Goal: Transaction & Acquisition: Book appointment/travel/reservation

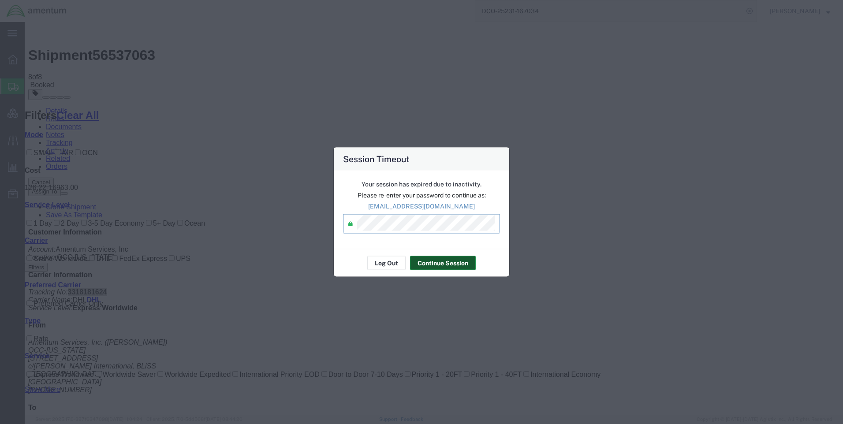
click at [444, 259] on button "Continue Session" at bounding box center [443, 263] width 66 height 14
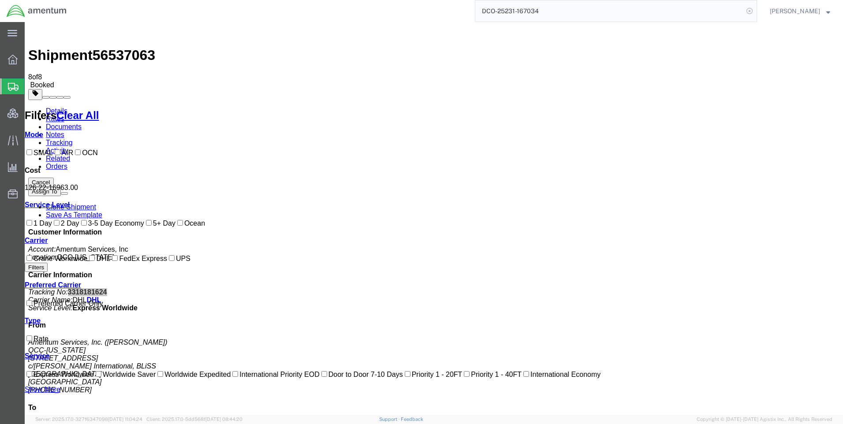
click at [756, 13] on icon at bounding box center [750, 11] width 12 height 12
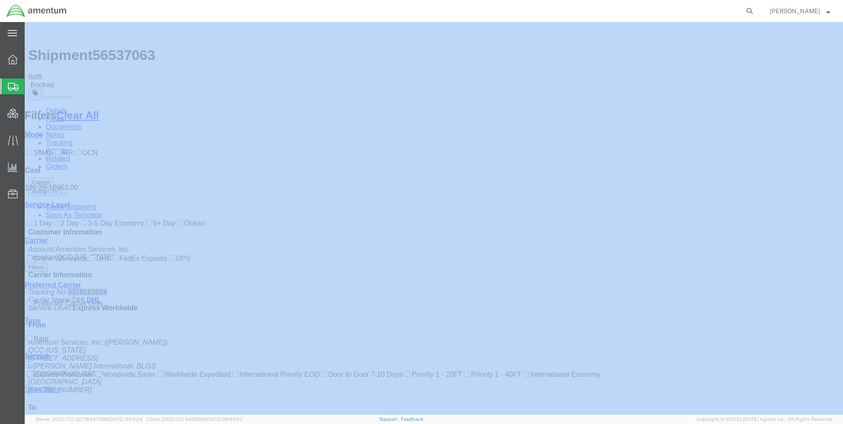
click at [756, 12] on icon at bounding box center [750, 11] width 12 height 12
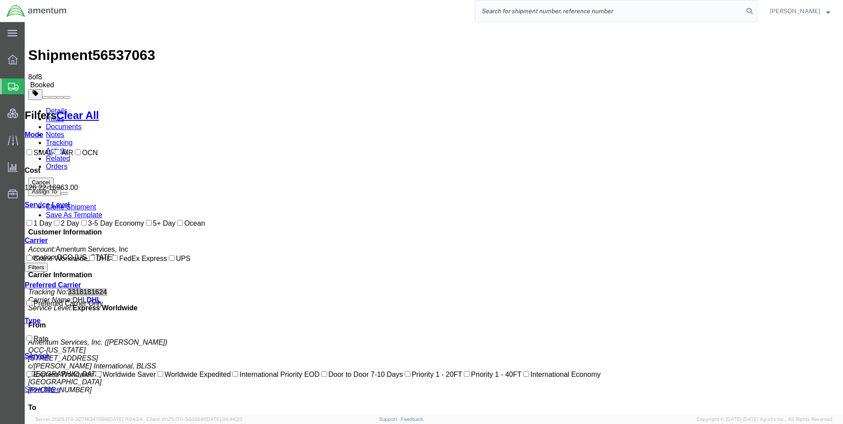
paste input "DCO-25230-166990"
type input "DCO-25230-166990"
click at [755, 10] on icon at bounding box center [750, 11] width 12 height 12
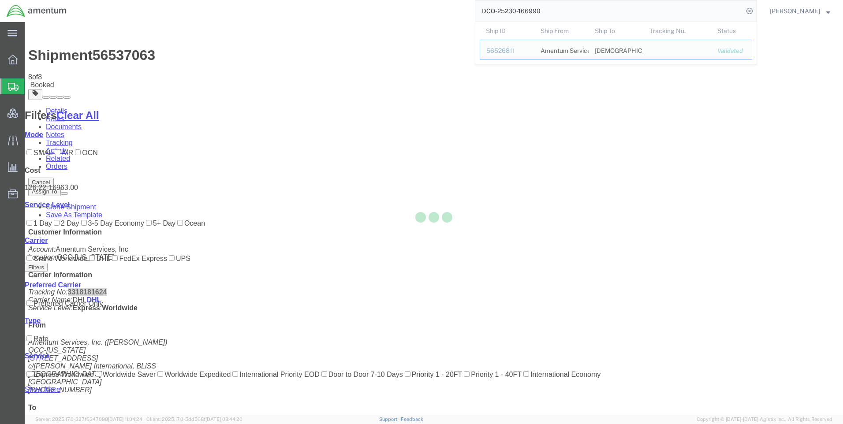
click at [412, 61] on div at bounding box center [434, 218] width 819 height 393
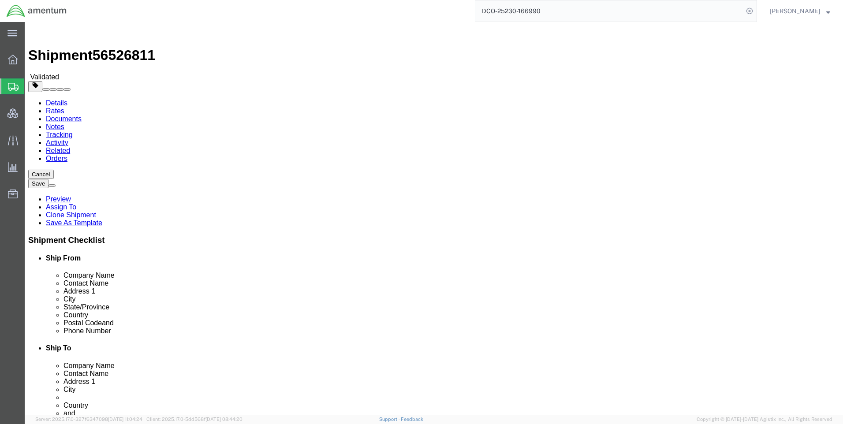
select select "42668"
select select "42637"
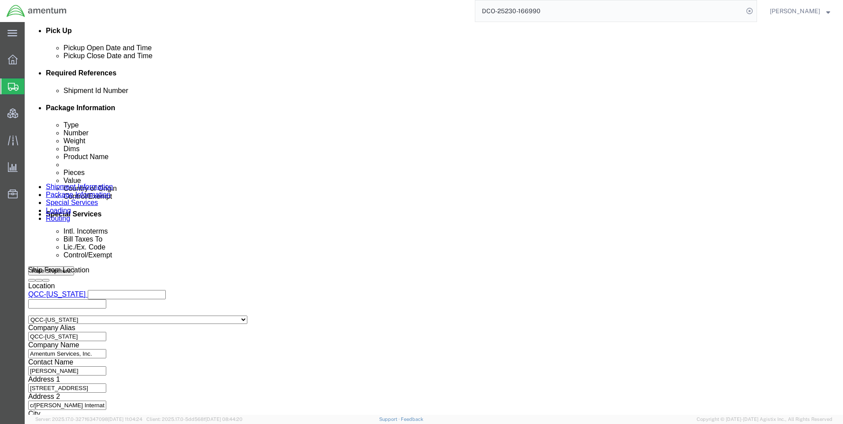
scroll to position [380, 0]
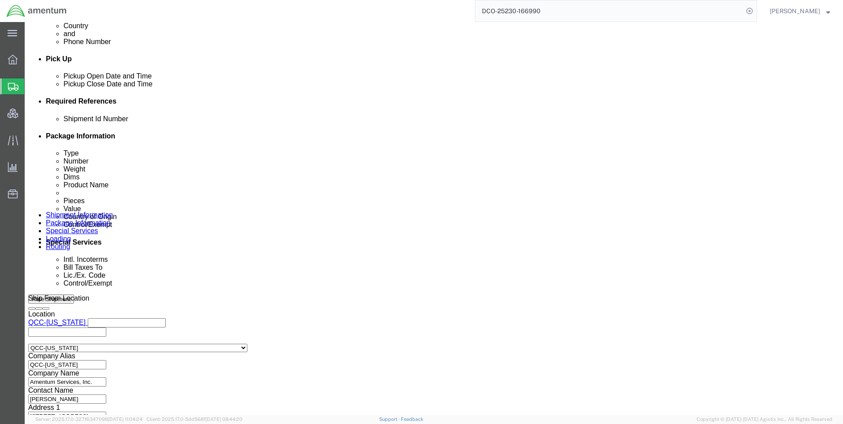
click icon
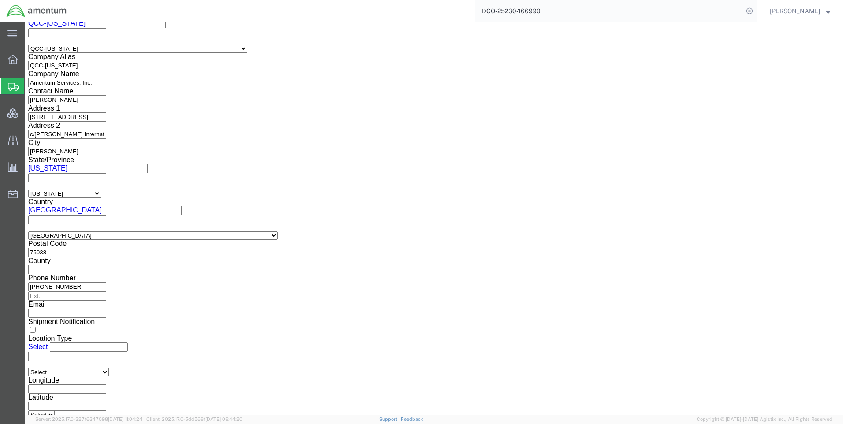
scroll to position [821, 0]
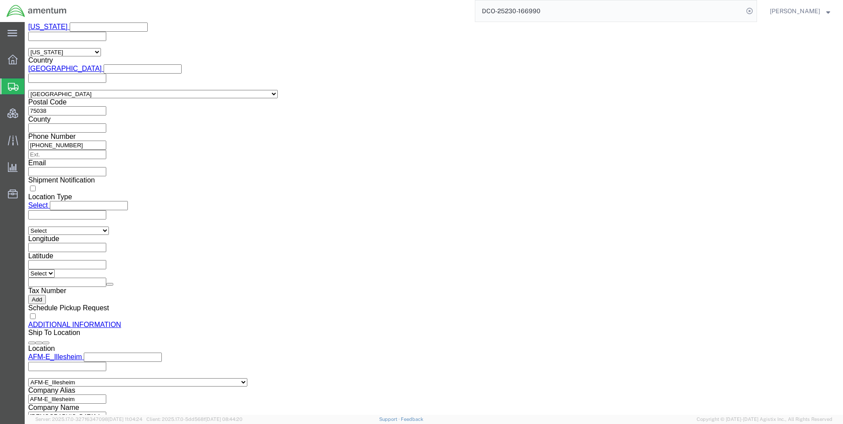
drag, startPoint x: 711, startPoint y: 378, endPoint x: 569, endPoint y: 272, distance: 177.0
click button "Rate Shipment"
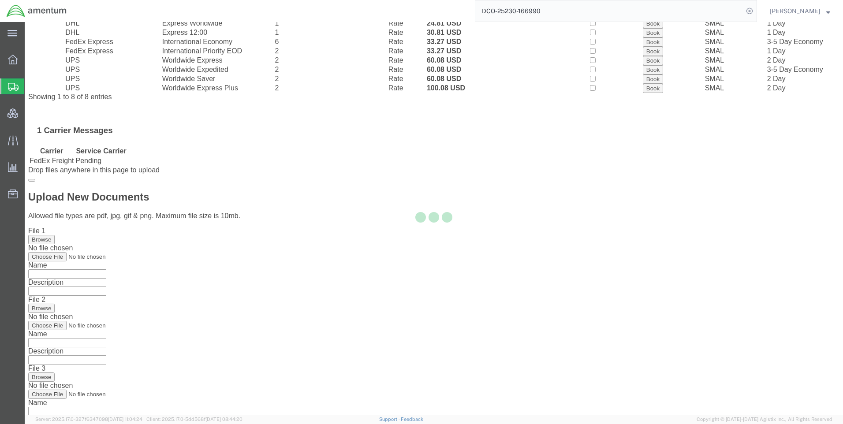
scroll to position [0, 0]
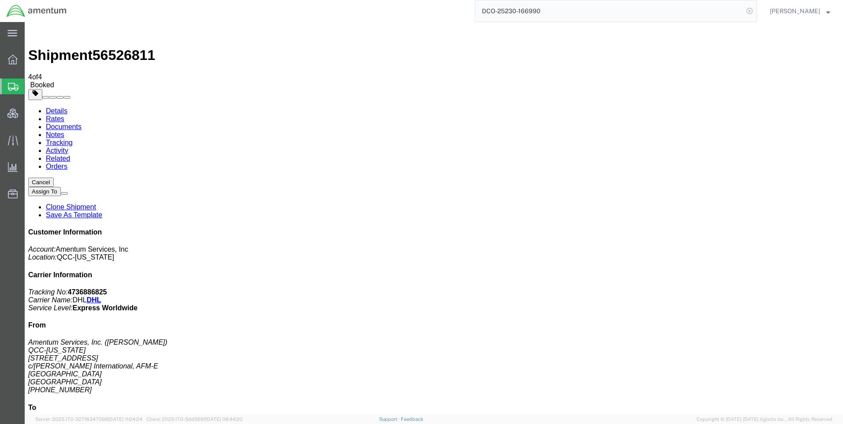
click at [756, 9] on icon at bounding box center [750, 11] width 12 height 12
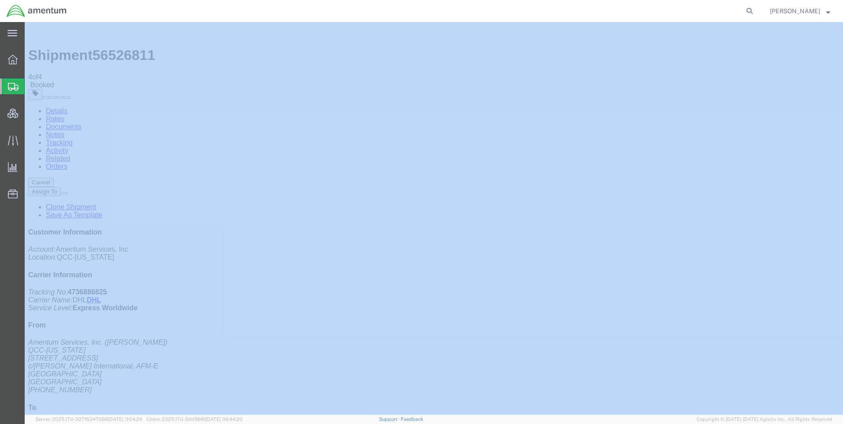
click at [756, 9] on icon at bounding box center [750, 11] width 12 height 12
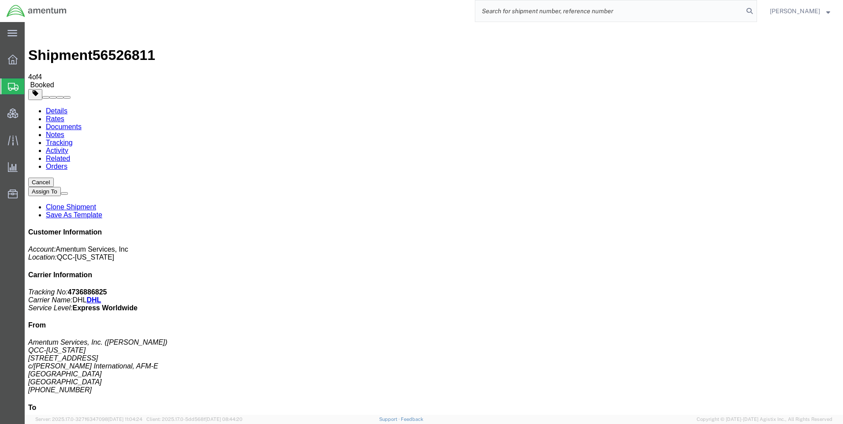
paste input "DCO-25230-166991"
type input "DCO-25230-166991"
click at [756, 8] on icon at bounding box center [750, 11] width 12 height 12
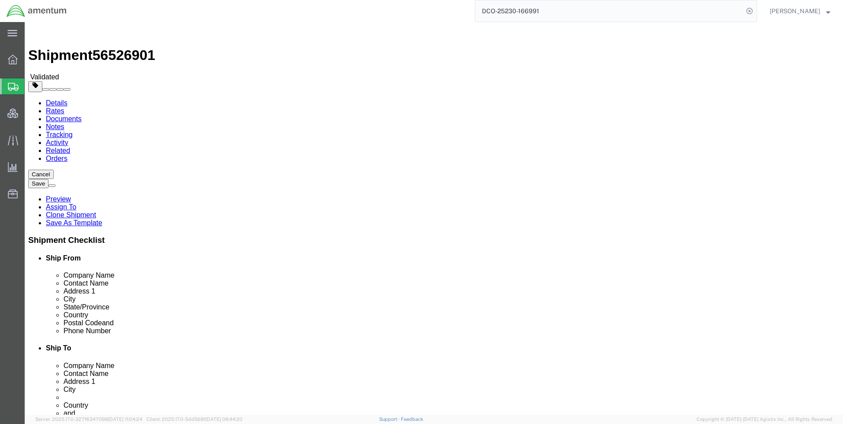
select select "42668"
select select "58431"
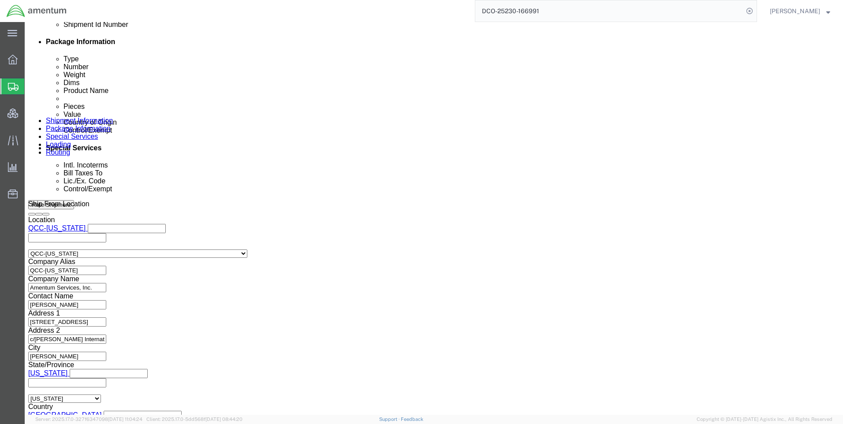
scroll to position [556, 0]
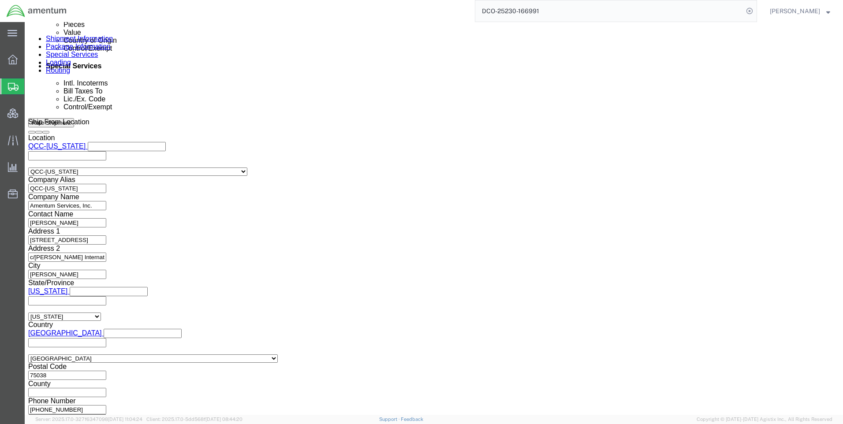
click button "Continue"
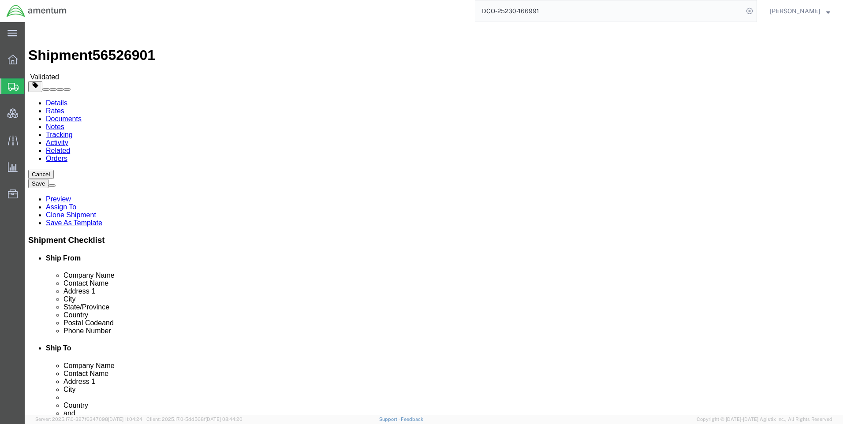
click button "Continue"
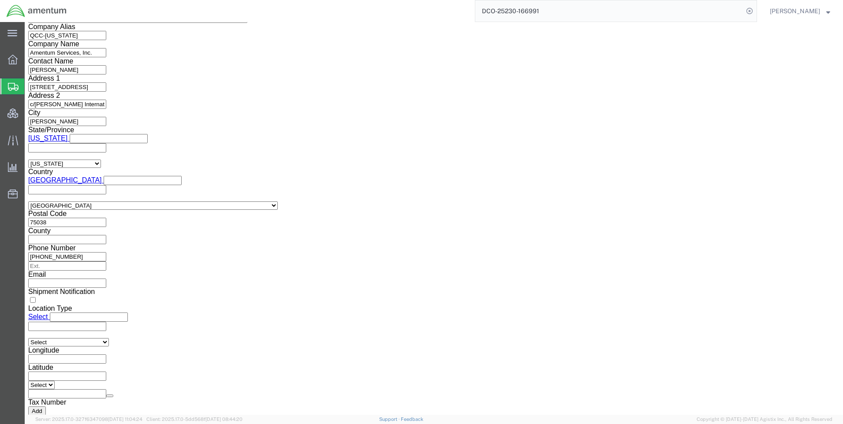
scroll to position [662, 0]
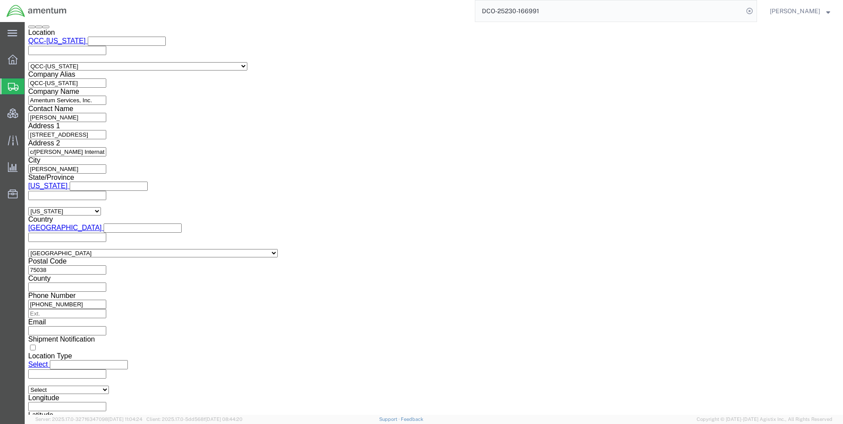
click button "Rate Shipment"
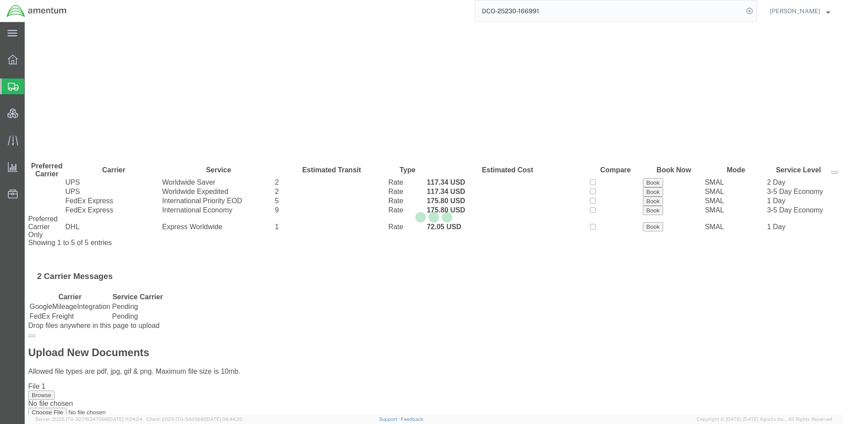
scroll to position [0, 0]
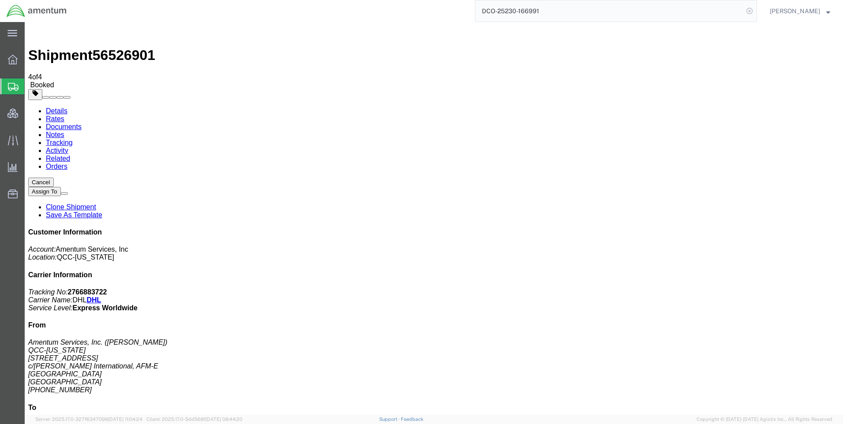
click at [756, 10] on icon at bounding box center [750, 11] width 12 height 12
paste input "DCO-25230-166996"
type input "DCO-25230-166996"
click at [756, 10] on icon at bounding box center [750, 11] width 12 height 12
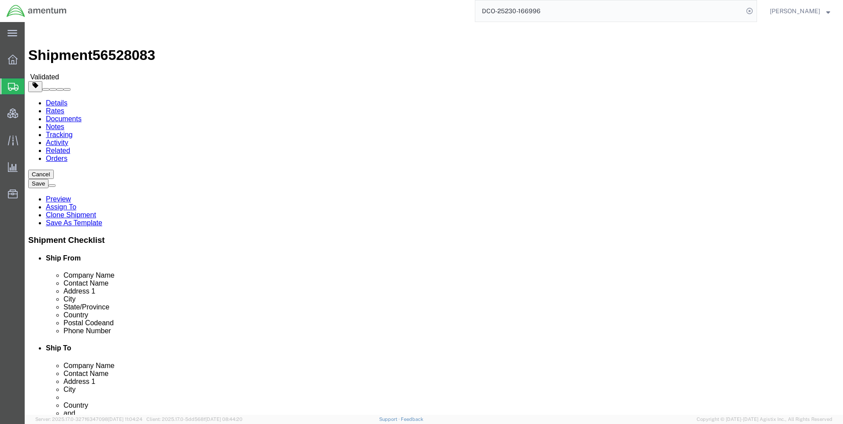
select select "42668"
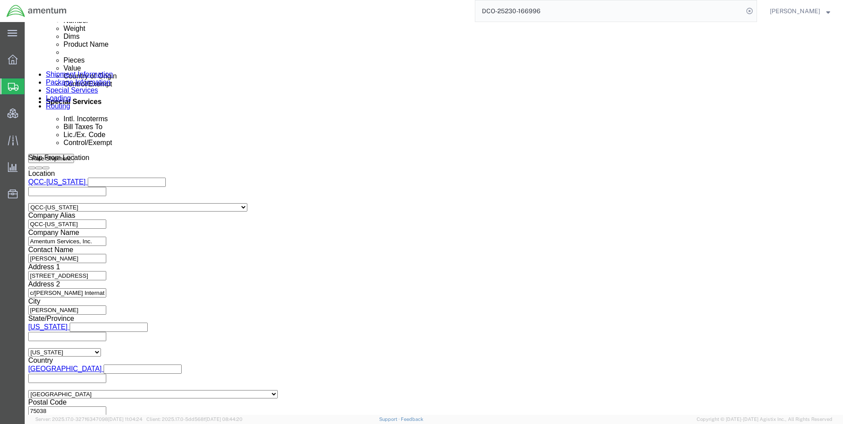
scroll to position [547, 0]
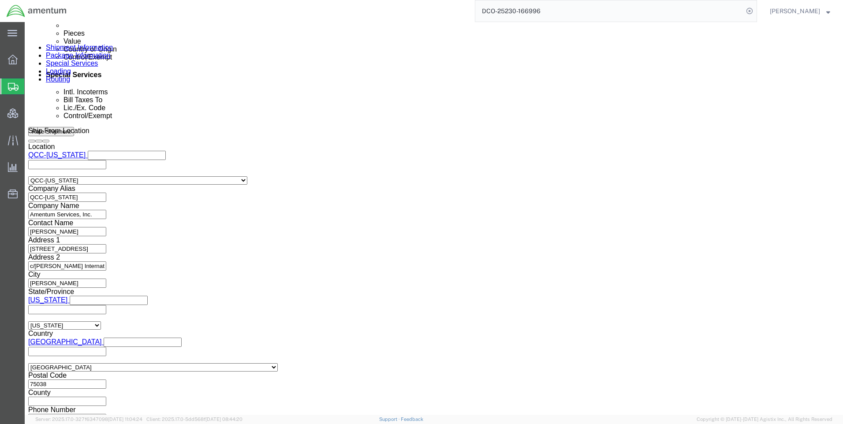
drag, startPoint x: 613, startPoint y: 351, endPoint x: 592, endPoint y: 354, distance: 21.4
click button "Continue"
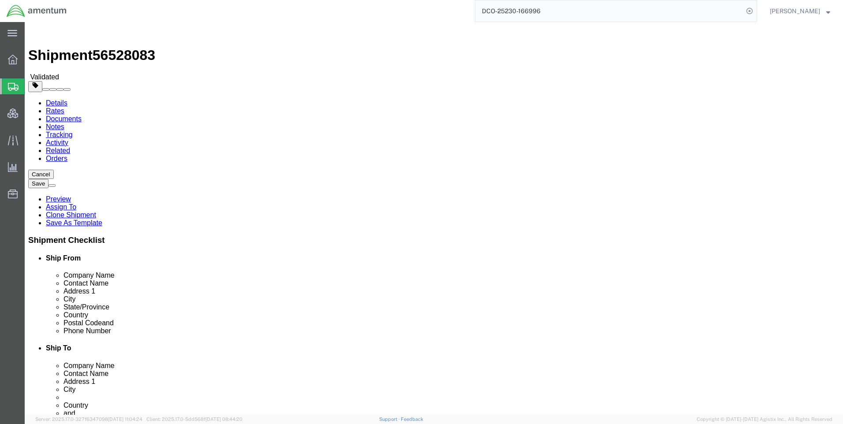
click button "Continue"
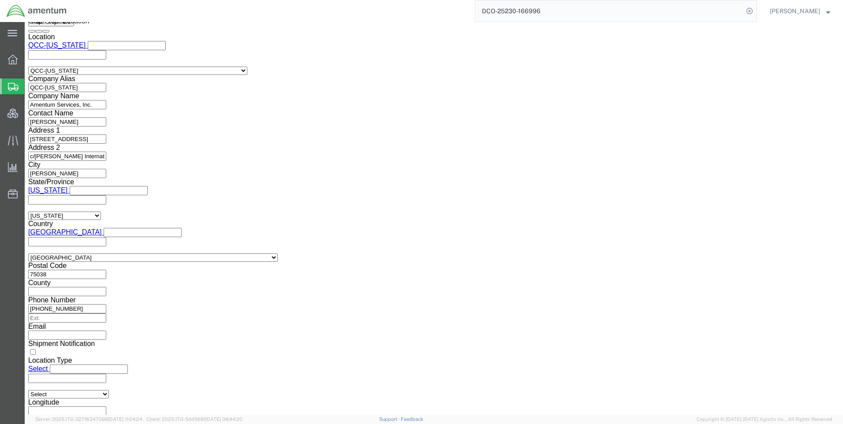
scroll to position [618, 0]
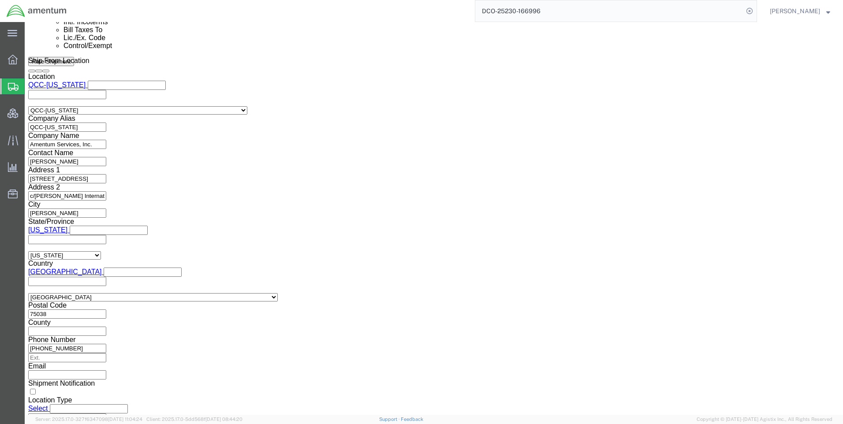
click button "Rate Shipment"
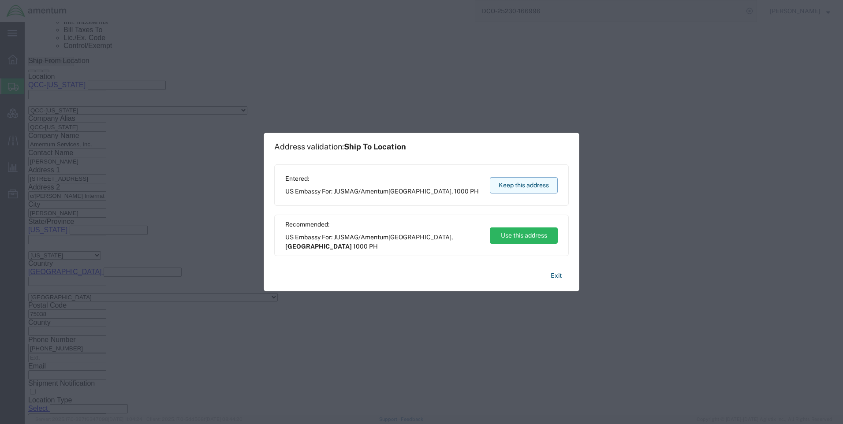
click at [541, 187] on button "Keep this address" at bounding box center [524, 185] width 68 height 16
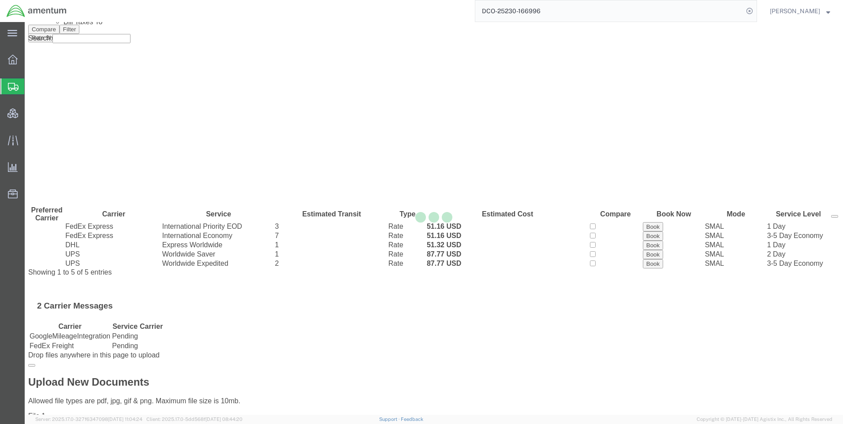
scroll to position [0, 0]
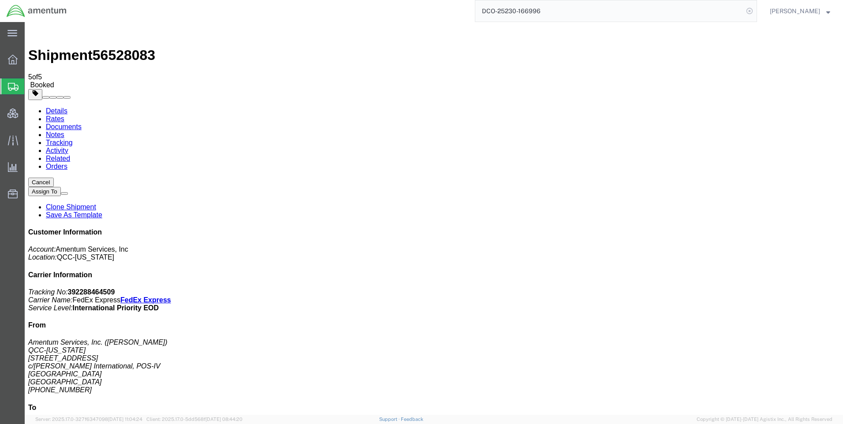
click at [756, 7] on icon at bounding box center [750, 11] width 12 height 12
click at [753, 12] on icon at bounding box center [750, 11] width 12 height 12
paste input "DCO-25231-167064"
type input "DCO-25231-167064"
click at [756, 9] on icon at bounding box center [750, 11] width 12 height 12
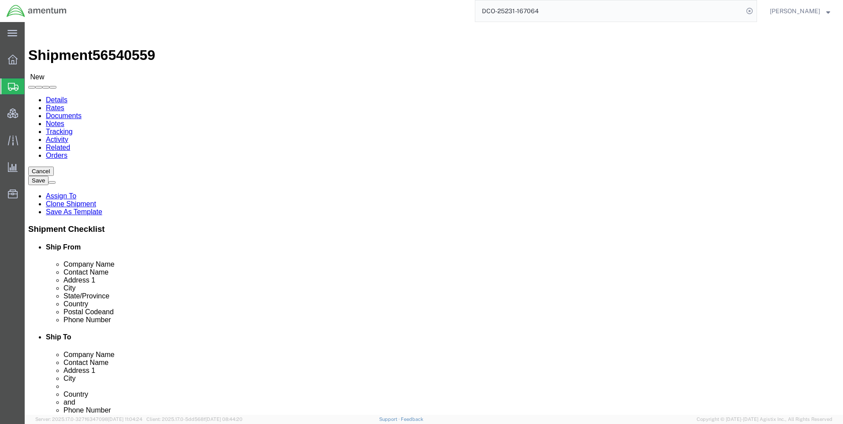
select select "42668"
select select "42657"
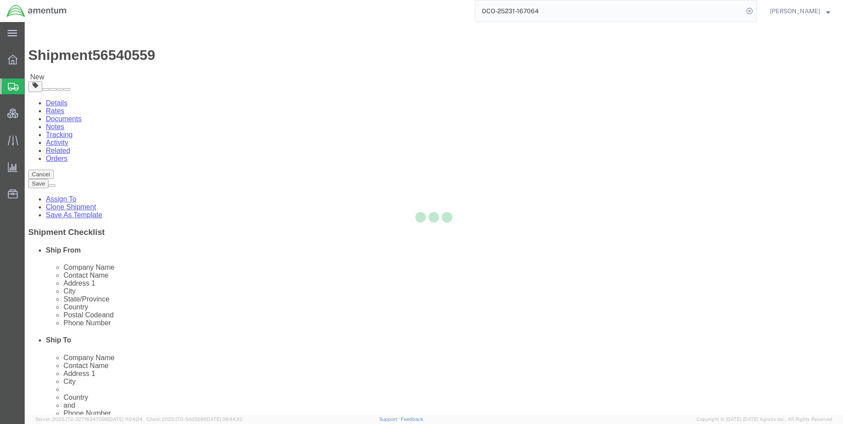
scroll to position [485, 0]
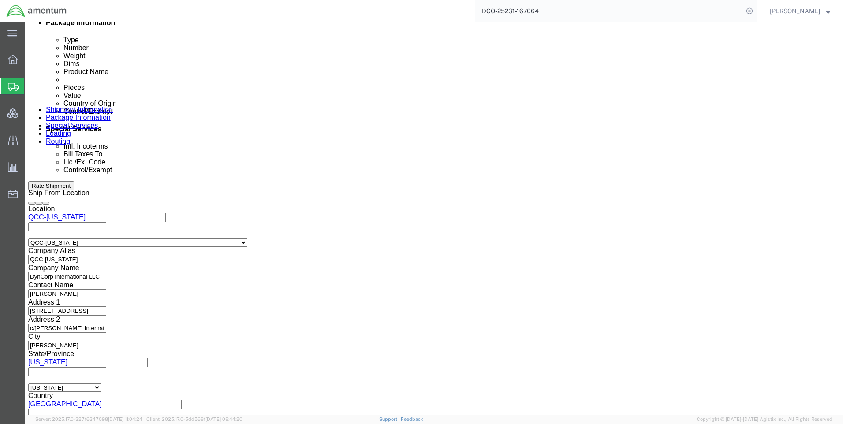
drag, startPoint x: 464, startPoint y: 138, endPoint x: 472, endPoint y: 139, distance: 8.0
click icon
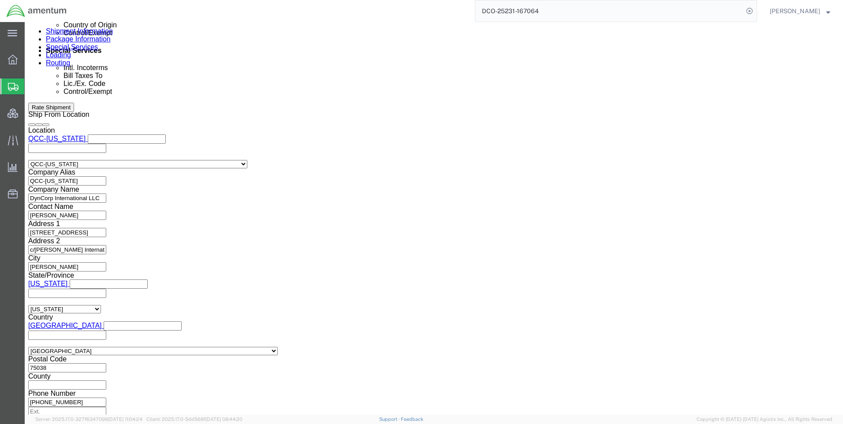
click button "Continue"
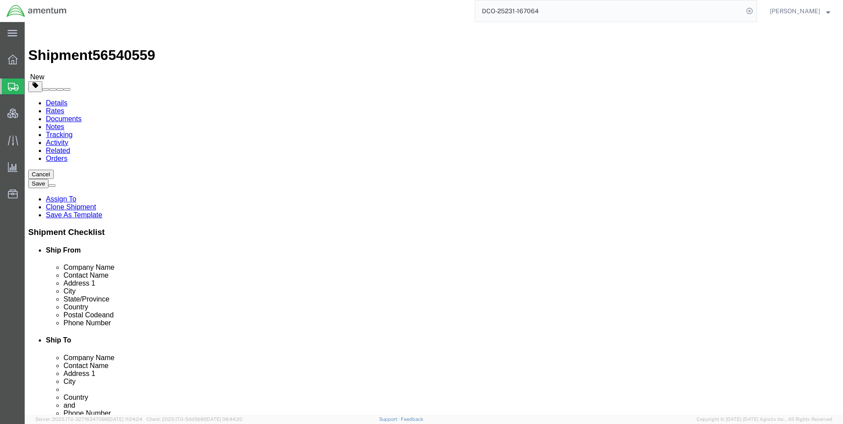
click button "Continue"
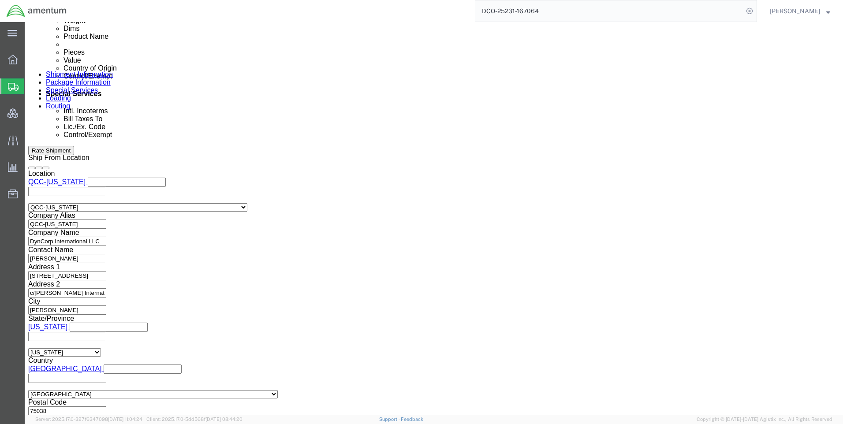
scroll to position [618, 0]
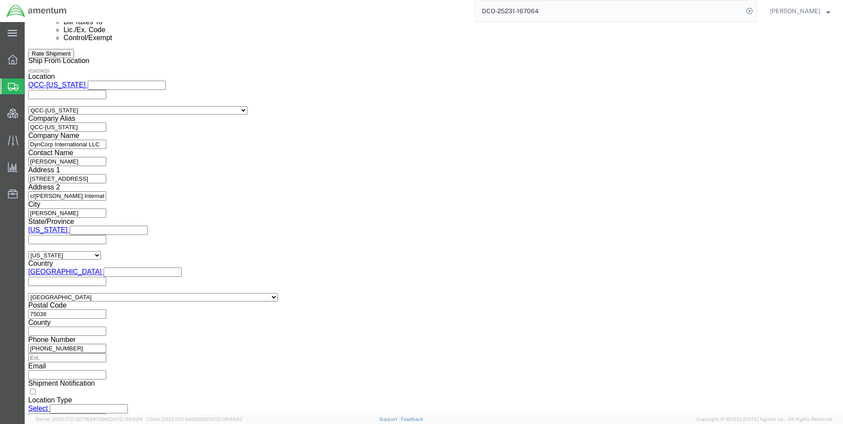
click select "Select ATF BIS DEA EPA FDA FTR ITAR OFAC Other (OPA)"
select select "FTR"
click select "Select ATF BIS DEA EPA FDA FTR ITAR OFAC Other (OPA)"
click select "Select 30.2(d)(2) 30.36 30.37(a) 30.37(f) 30.37(g) 30.37(h) 30.37(i) 30.37(j) 3…"
select select "30.37(a)"
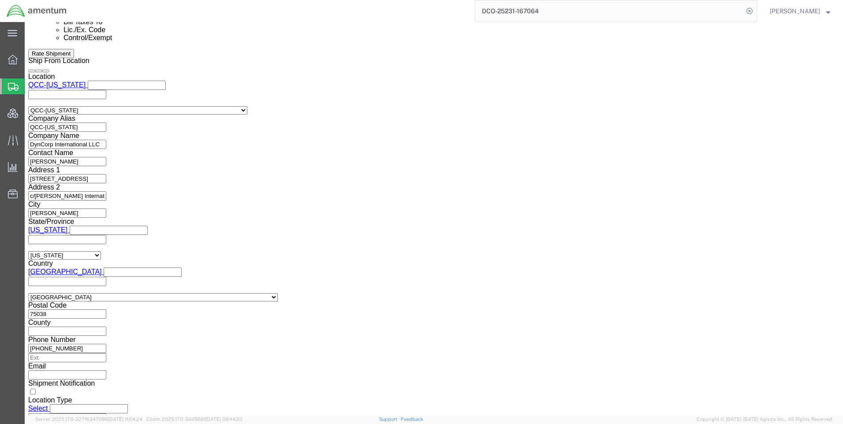
click select "Select 30.2(d)(2) 30.36 30.37(a) 30.37(f) 30.37(g) 30.37(h) 30.37(i) 30.37(j) 3…"
click select "Select AES-Direct EEI Carrier File EEI EEI Exempt"
select select "EXEM"
click select "Select AES-Direct EEI Carrier File EEI EEI Exempt"
click button "Rate Shipment"
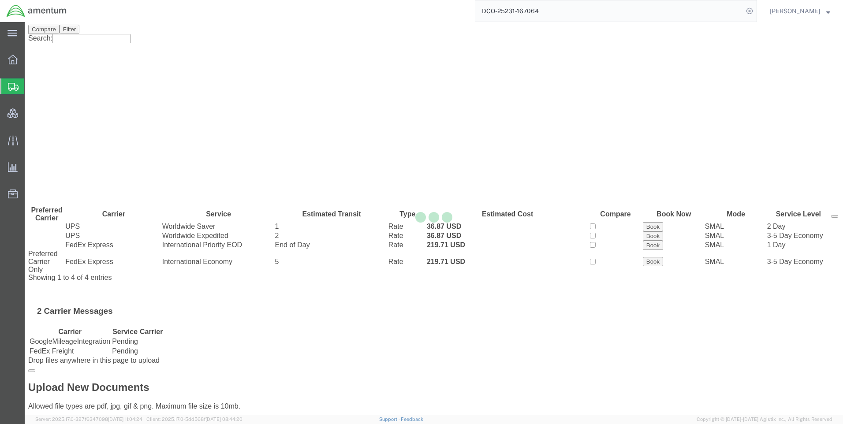
scroll to position [0, 0]
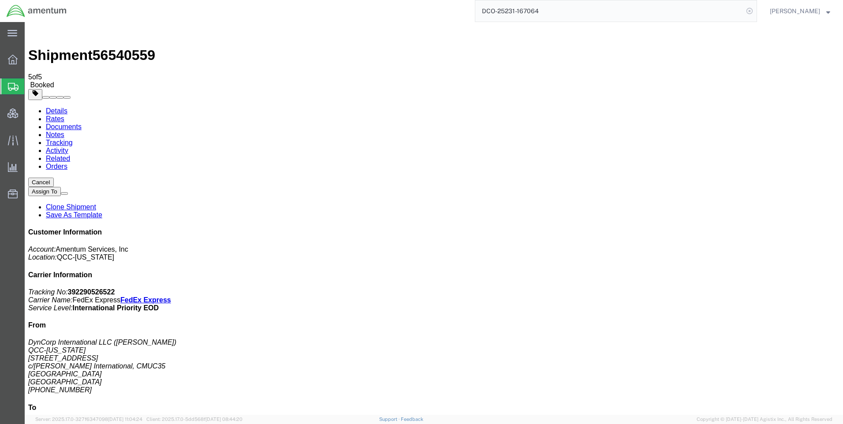
click at [756, 8] on icon at bounding box center [750, 11] width 12 height 12
click at [753, 13] on icon at bounding box center [750, 11] width 12 height 12
paste input "DCO-25231-167029"
type input "DCO-25231-167029"
click at [756, 8] on icon at bounding box center [750, 11] width 12 height 12
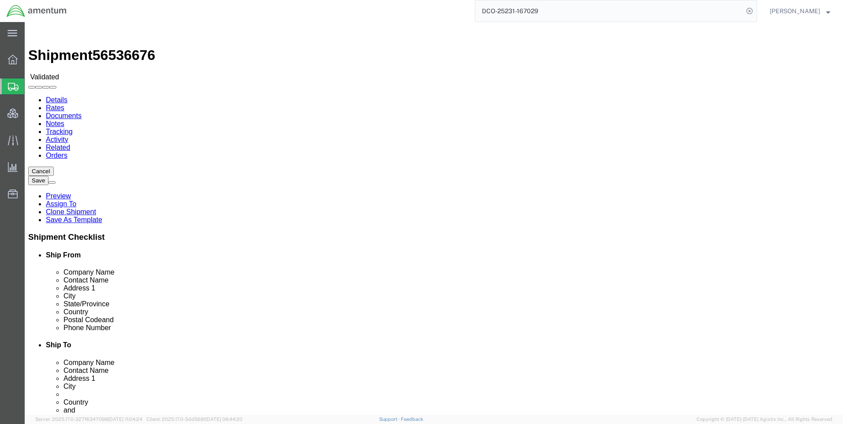
select select "42668"
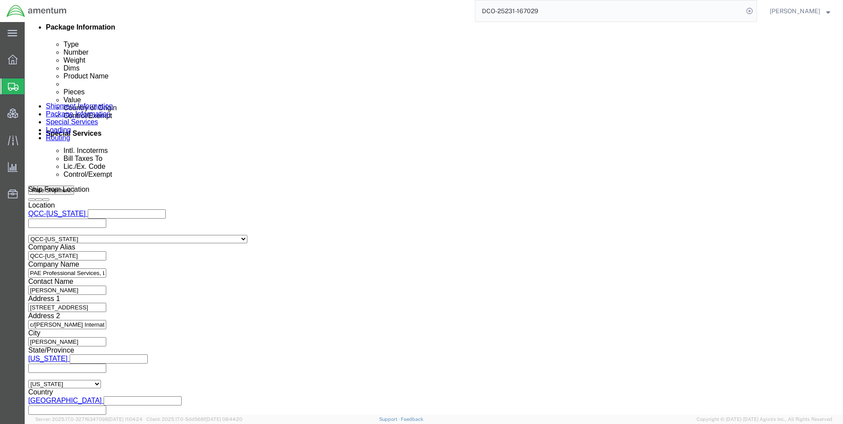
scroll to position [556, 0]
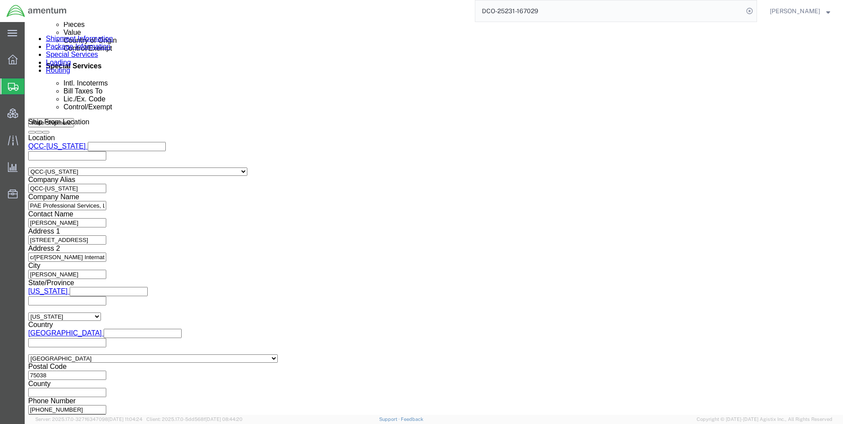
click button "Continue"
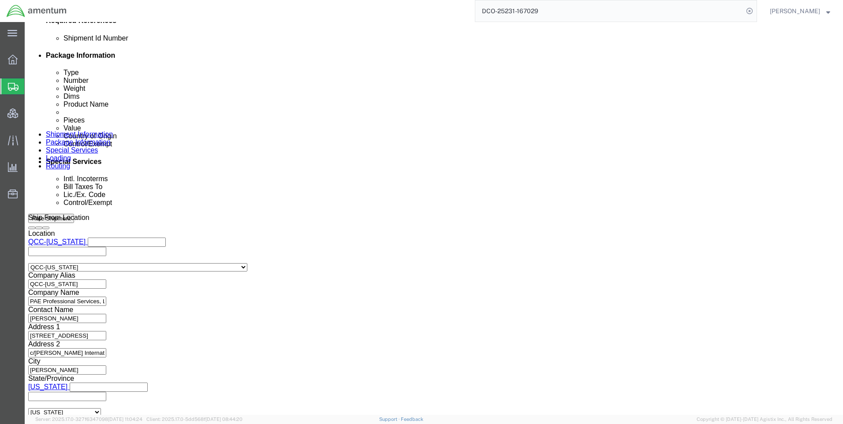
scroll to position [506, 0]
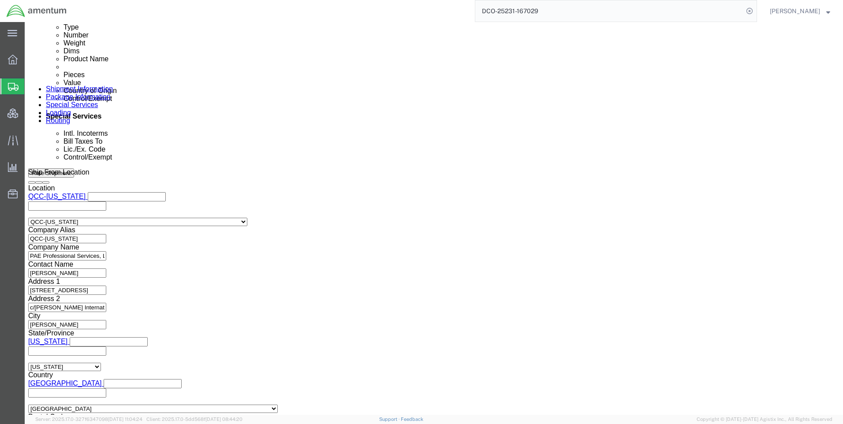
click button "Rate Shipment"
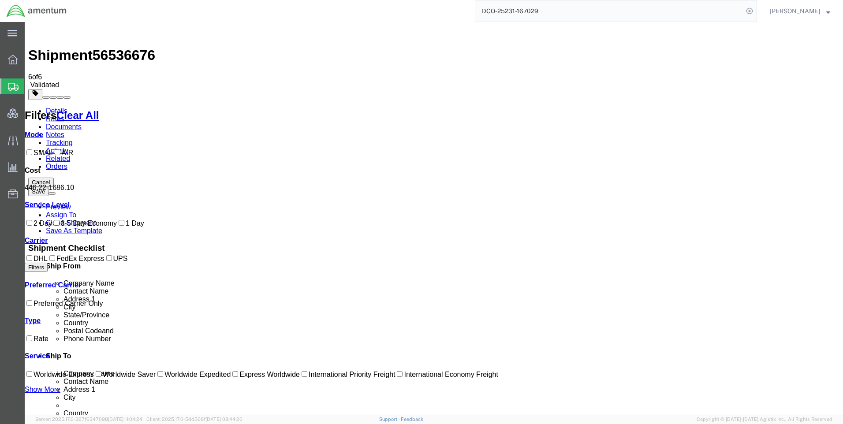
click at [50, 107] on link "Details" at bounding box center [57, 110] width 22 height 7
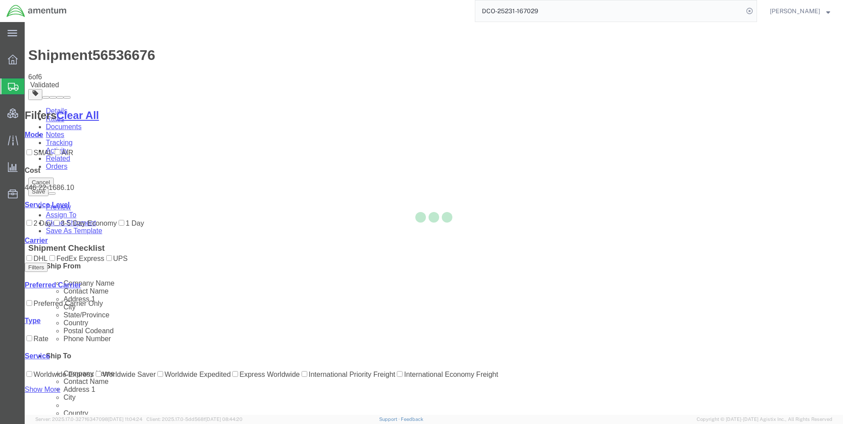
select select "42668"
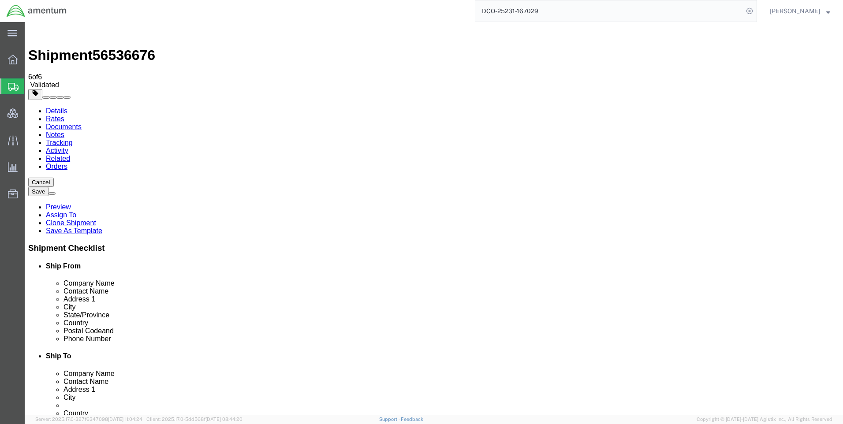
click link "Package Information"
drag, startPoint x: 131, startPoint y: 219, endPoint x: 114, endPoint y: 219, distance: 16.8
click div "112.00 Select kgs lbs"
type input "152"
click icon
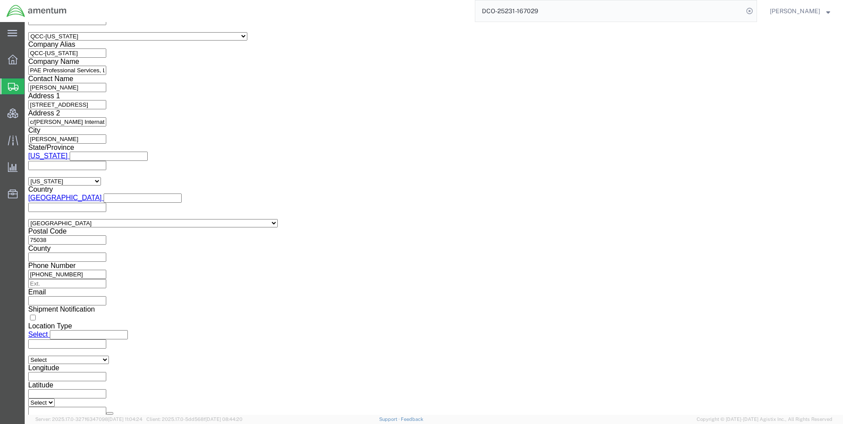
scroll to position [706, 0]
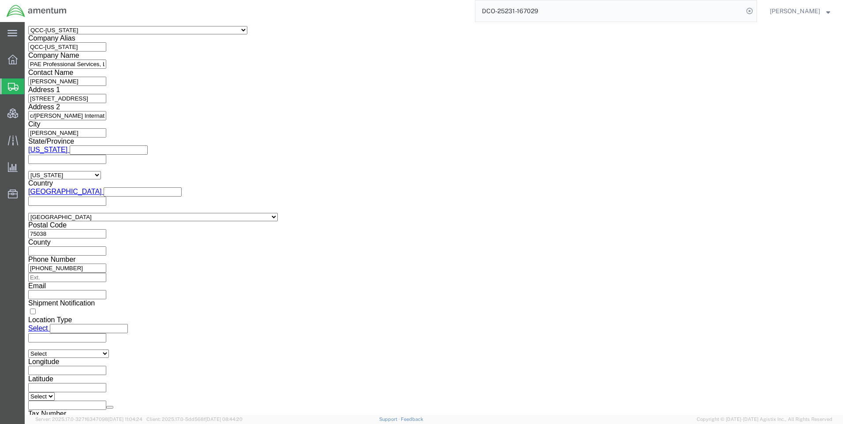
click button "Rate Shipment"
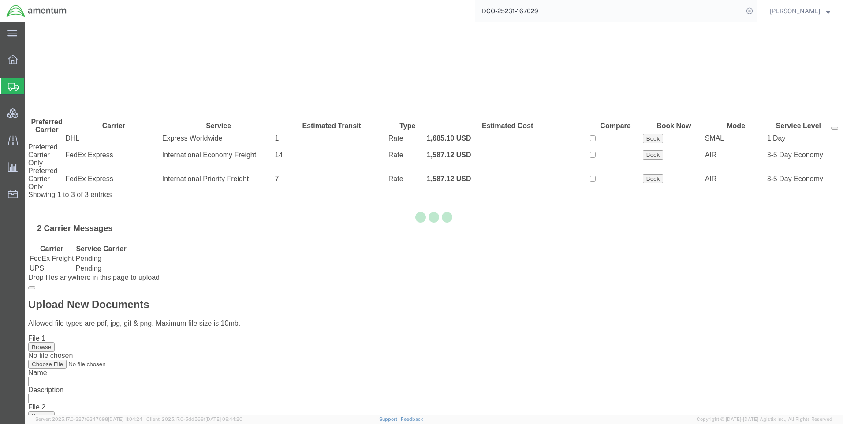
scroll to position [0, 0]
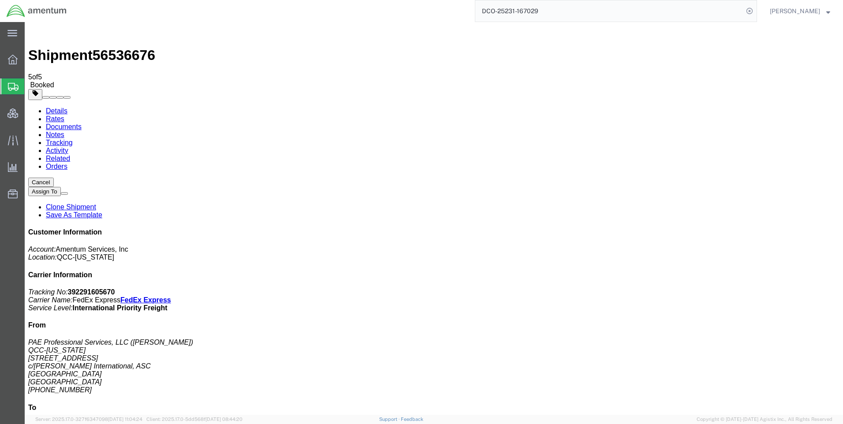
click at [63, 107] on link "Details" at bounding box center [57, 110] width 22 height 7
click span "button"
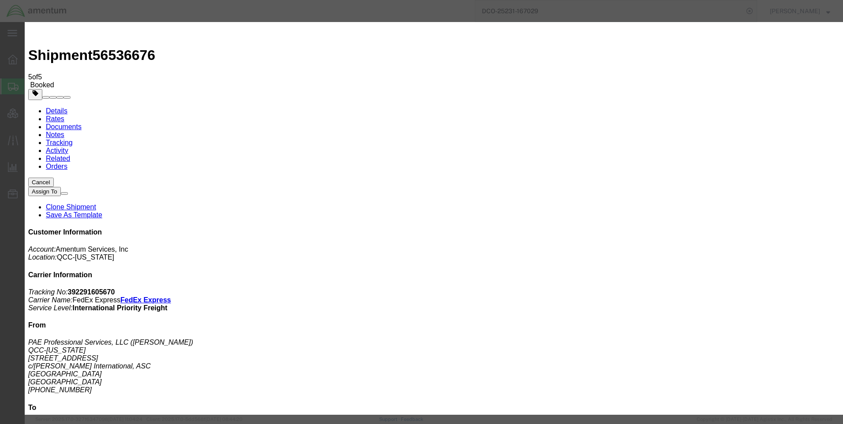
click div "[DATE] 5:00 PM"
click button "Apply"
click button "Save"
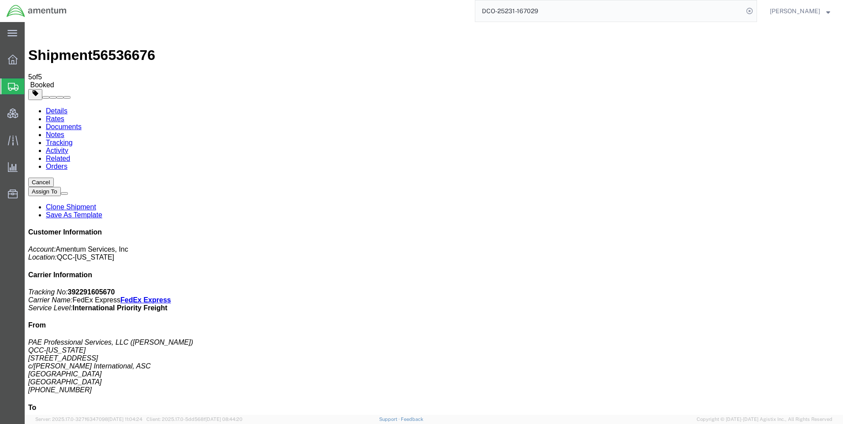
click icon "button"
